Goal: Find specific page/section: Find specific page/section

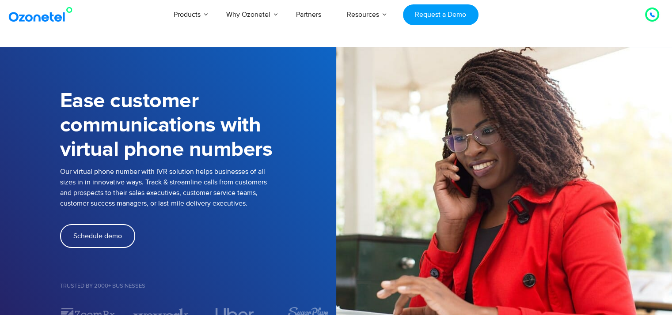
click at [204, 192] on p "Our virtual phone number with IVR solution helps businesses of all sizes in in …" at bounding box center [198, 187] width 276 height 42
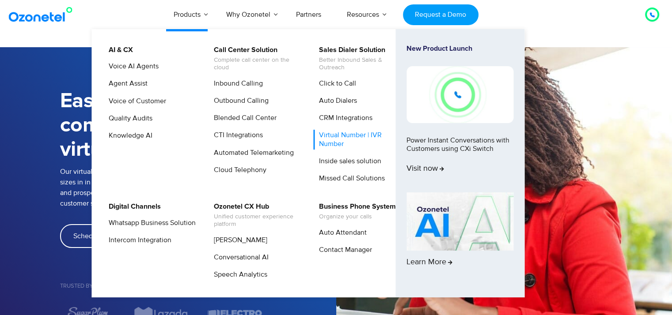
click at [329, 136] on link "Virtual Number | IVR Number" at bounding box center [360, 139] width 94 height 19
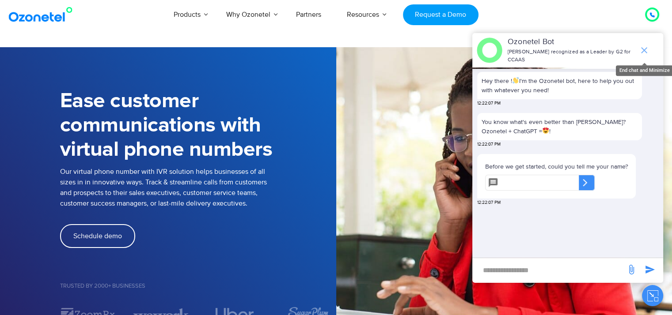
click at [642, 45] on icon "end chat or minimize" at bounding box center [644, 50] width 11 height 11
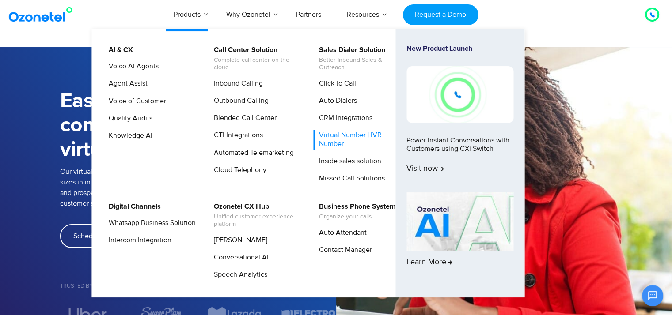
click at [343, 144] on link "Virtual Number | IVR Number" at bounding box center [360, 139] width 94 height 19
